Goal: Task Accomplishment & Management: Complete application form

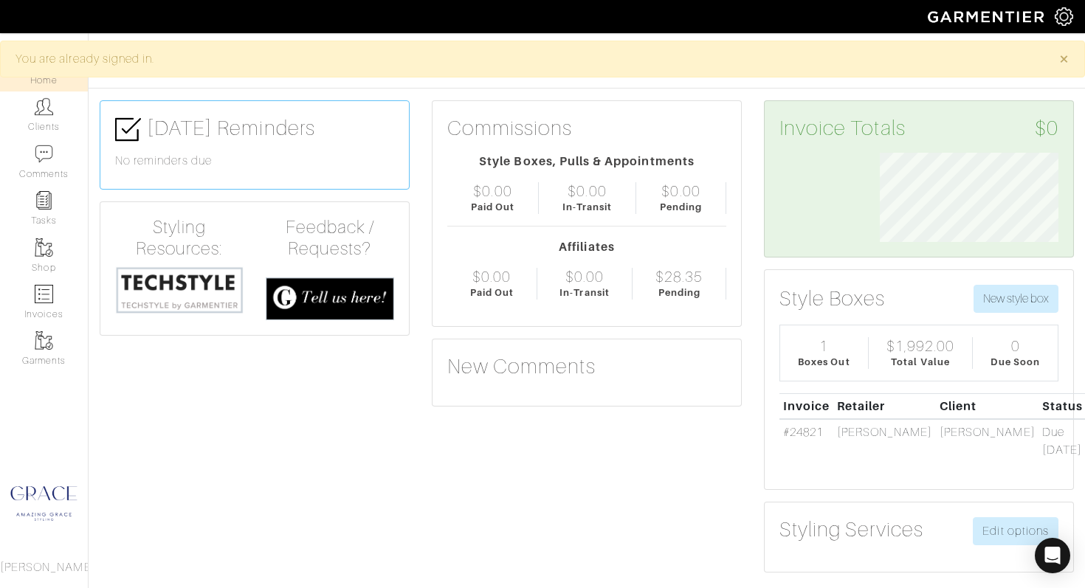
scroll to position [89, 201]
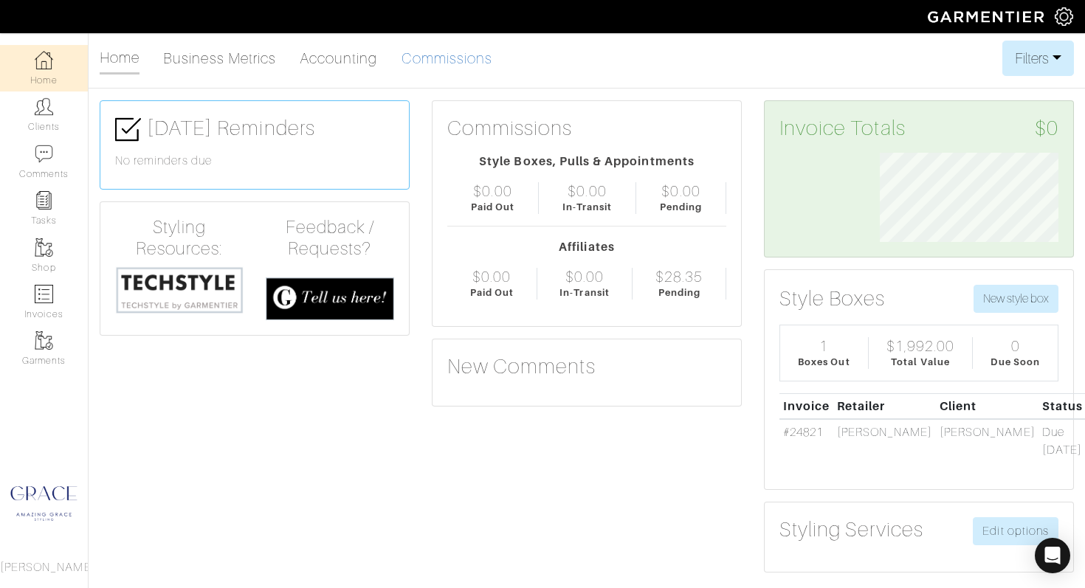
click at [412, 63] on link "Commissions" at bounding box center [446, 59] width 91 height 30
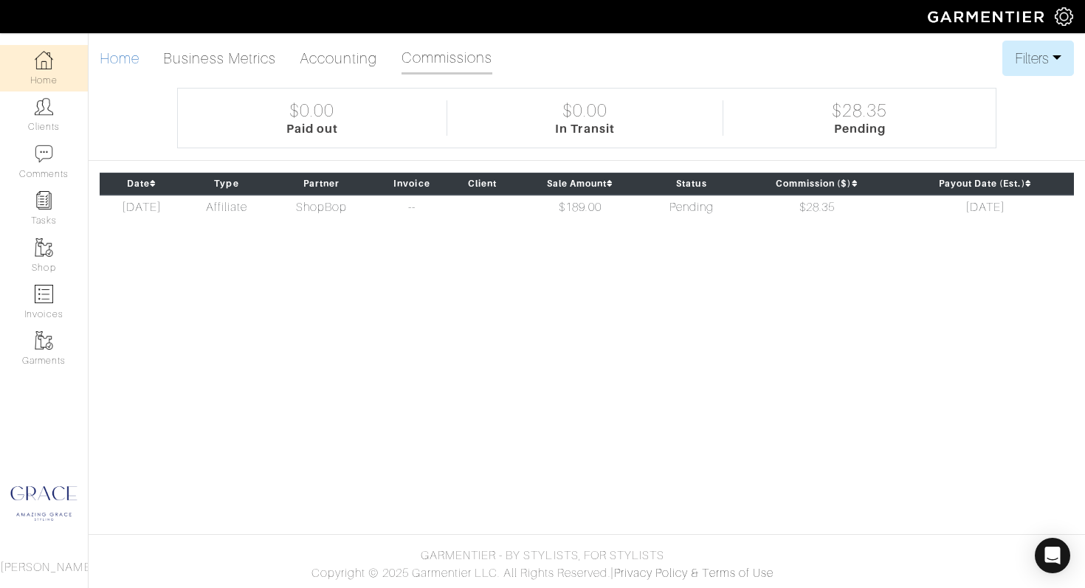
click at [117, 55] on link "Home" at bounding box center [120, 59] width 40 height 30
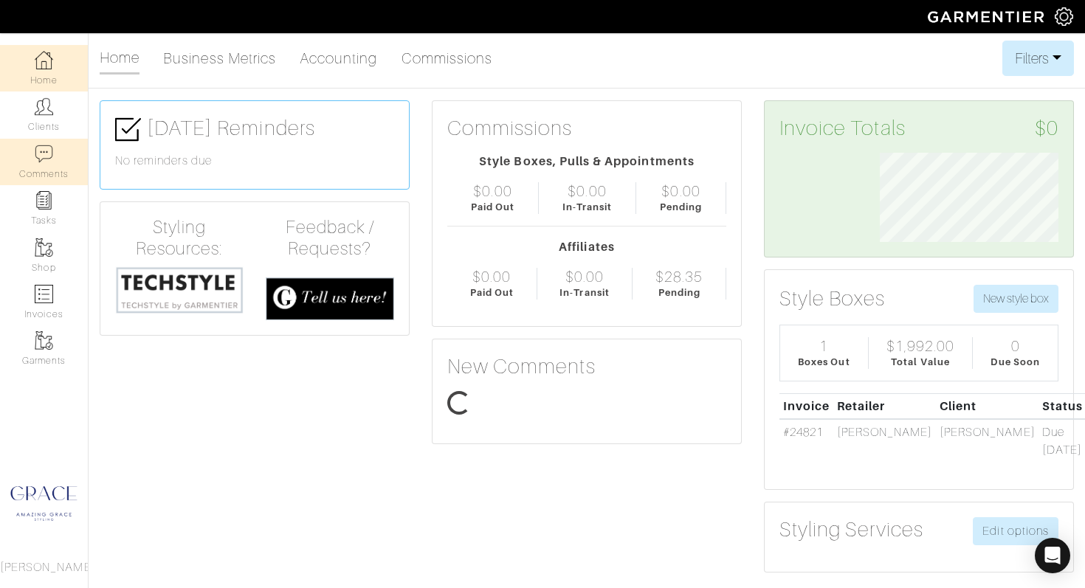
scroll to position [89, 201]
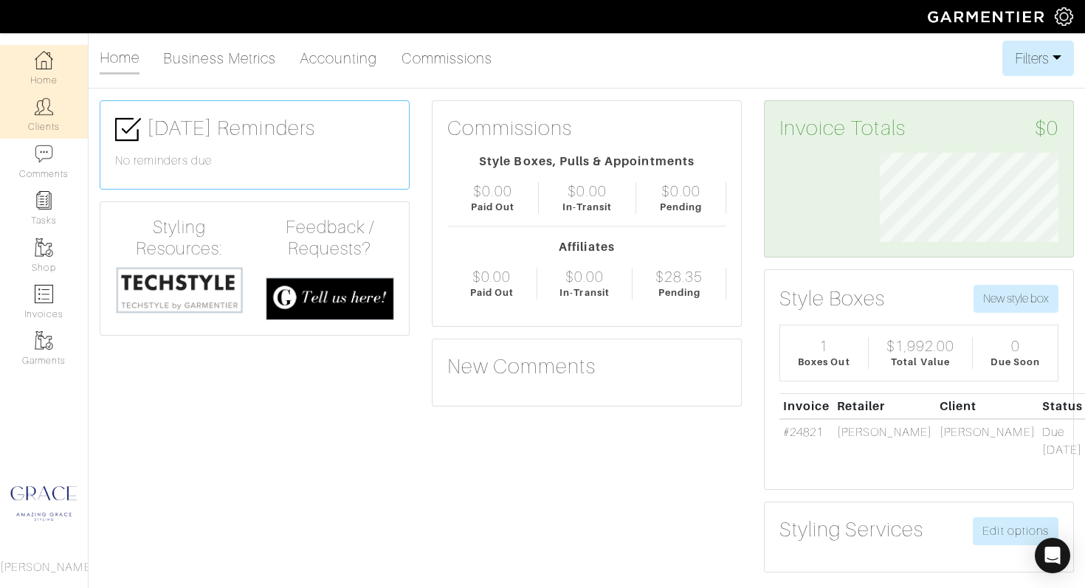
click at [35, 120] on link "Clients" at bounding box center [44, 114] width 88 height 46
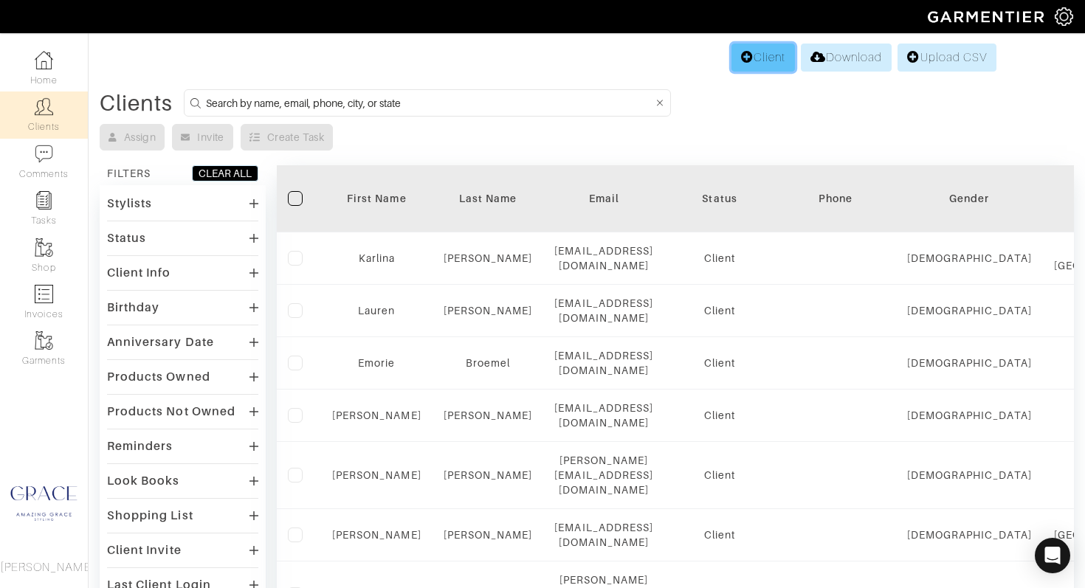
click at [760, 55] on link "Client" at bounding box center [762, 58] width 63 height 28
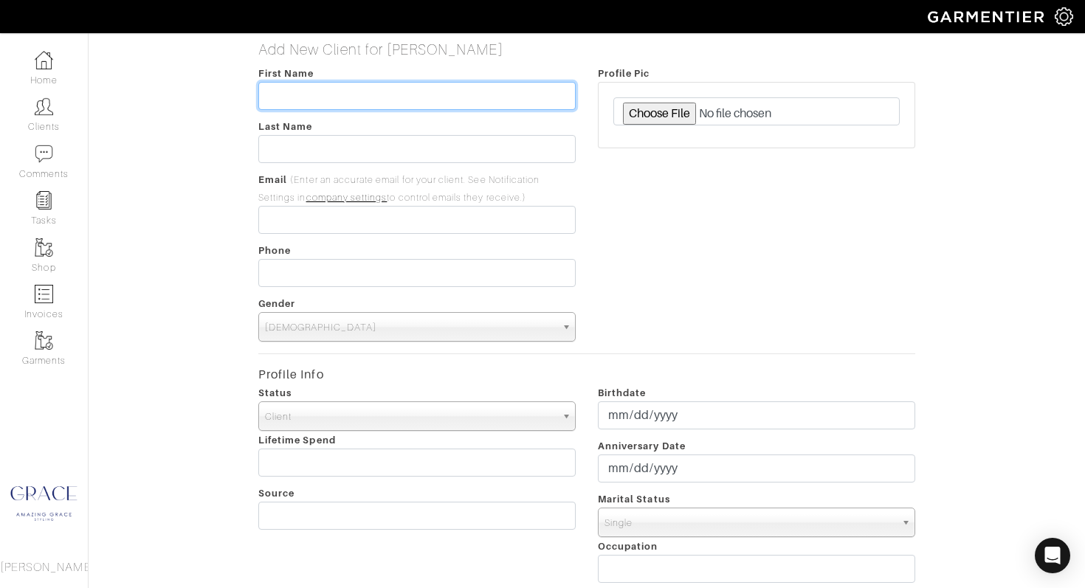
click at [505, 93] on input "text" at bounding box center [416, 96] width 317 height 28
